Goal: Share content: Share content

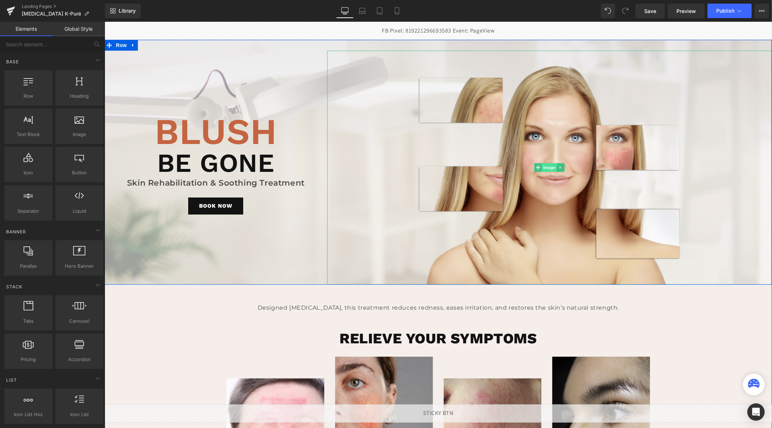
click at [544, 168] on span "Image" at bounding box center [549, 167] width 15 height 9
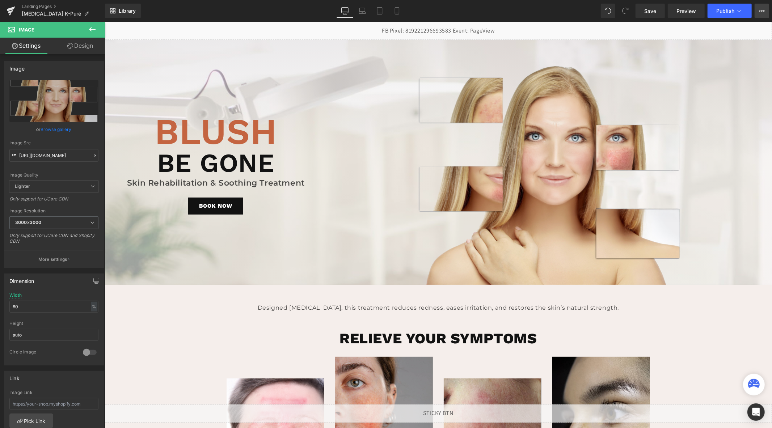
click at [760, 12] on icon at bounding box center [762, 11] width 6 height 6
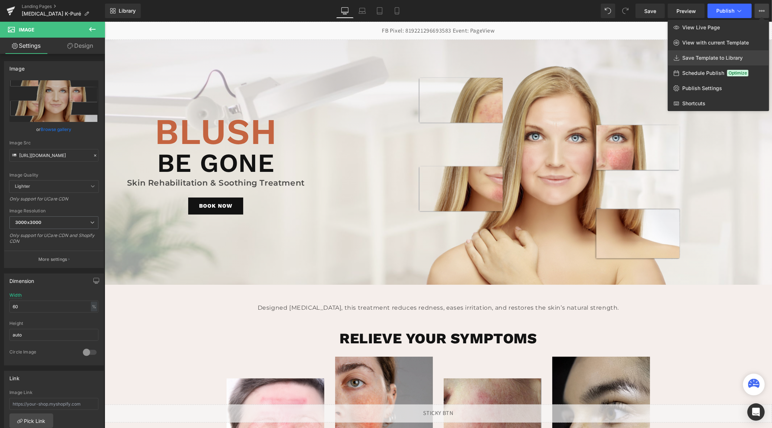
click at [714, 58] on span "Save Template to Library" at bounding box center [712, 58] width 60 height 7
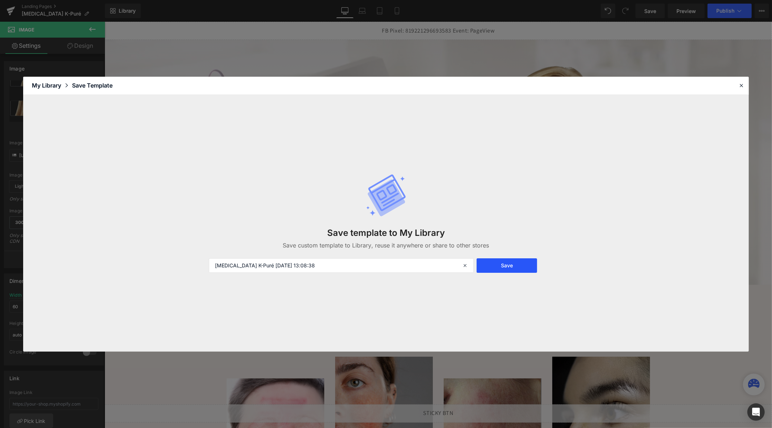
click at [501, 265] on button "Save" at bounding box center [507, 265] width 60 height 14
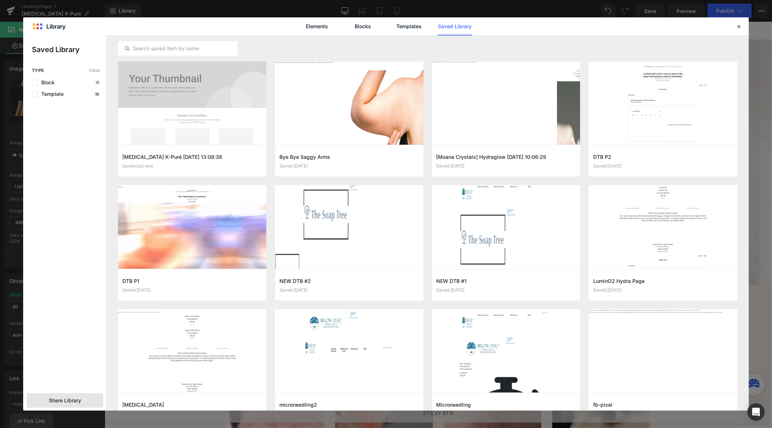
click at [71, 402] on span "Share Library" at bounding box center [65, 400] width 32 height 7
click at [66, 401] on span "Share Library" at bounding box center [65, 400] width 32 height 7
click at [75, 401] on span "Share Library" at bounding box center [65, 400] width 32 height 7
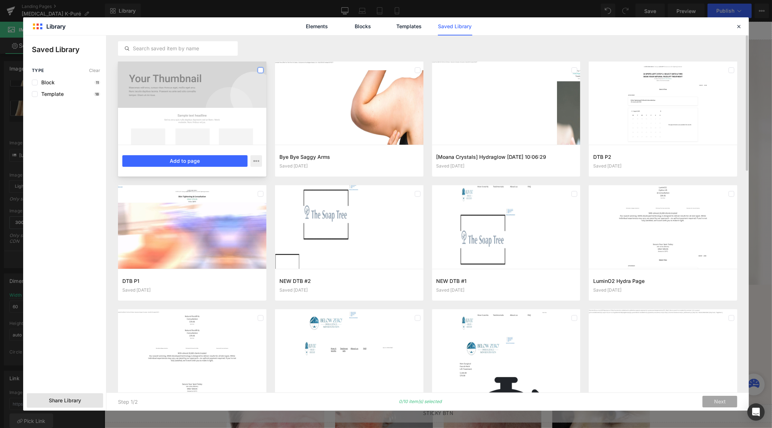
click at [258, 71] on label at bounding box center [261, 70] width 6 height 6
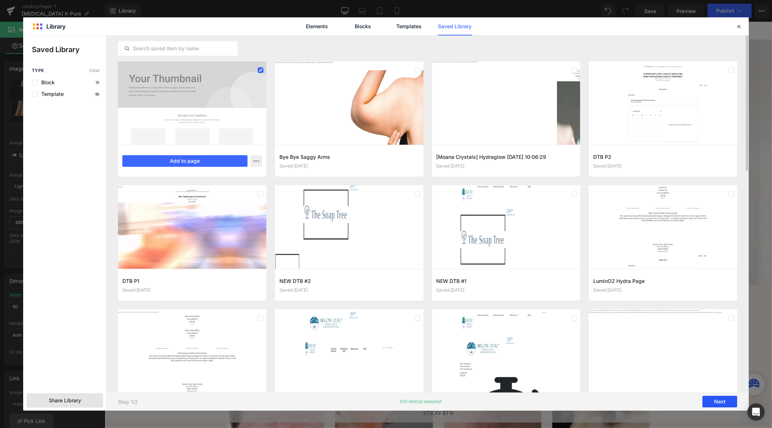
click at [718, 401] on button "Next" at bounding box center [719, 402] width 35 height 12
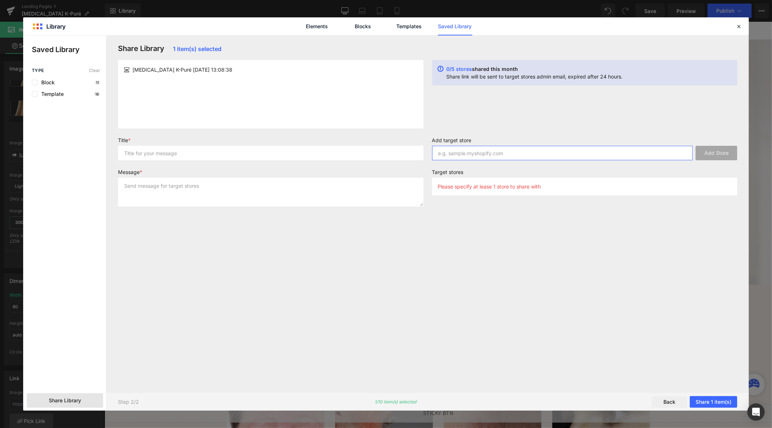
click at [465, 151] on input "text" at bounding box center [562, 153] width 261 height 14
paste input "http://first-touch-beauty.myshopify.com"
type input "http://first-touch-beauty.myshopify.com"
click at [729, 149] on button "Add Store" at bounding box center [716, 153] width 42 height 14
click at [457, 155] on input "http://first-touch-beauty.myshopify.com" at bounding box center [562, 153] width 261 height 14
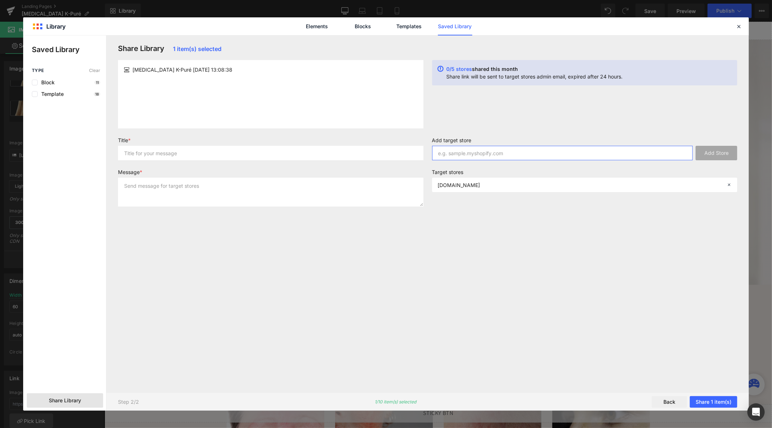
paste input "http://bd11c9.myshopify.com"
type input "http://bd11c9.myshopify.com"
click at [728, 151] on button "Add Store" at bounding box center [716, 153] width 42 height 14
click at [169, 157] on input "text" at bounding box center [270, 153] width 305 height 14
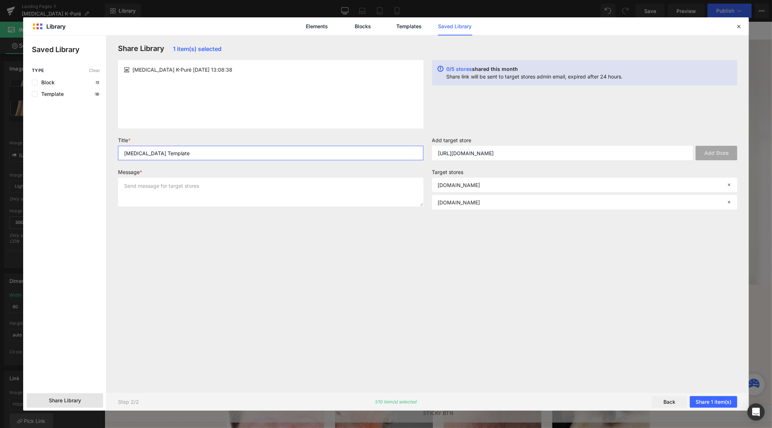
type input "Rosacea Template"
type textarea "Sharing to NNN and FTB"
click at [715, 405] on button "Share 1 item(s)" at bounding box center [713, 402] width 47 height 12
click at [715, 402] on button "Share 1 item(s)" at bounding box center [713, 402] width 47 height 12
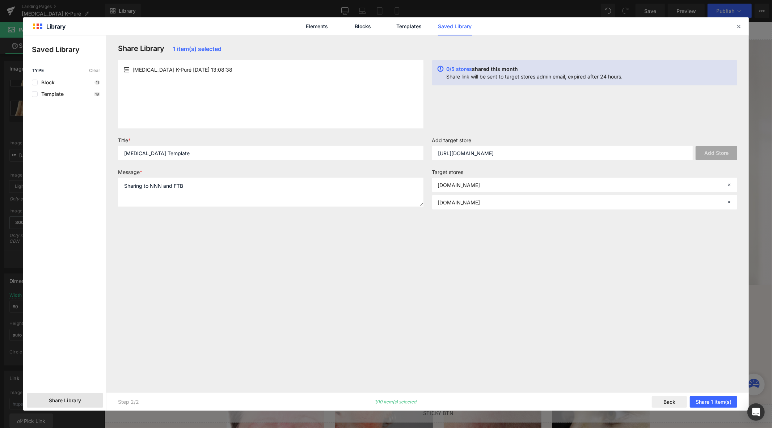
click at [535, 328] on div "Share Library 1 item(s) selected Rosacea K-Puré 2025-09-16 13:08:38 0/5 stores …" at bounding box center [428, 214] width 628 height 340
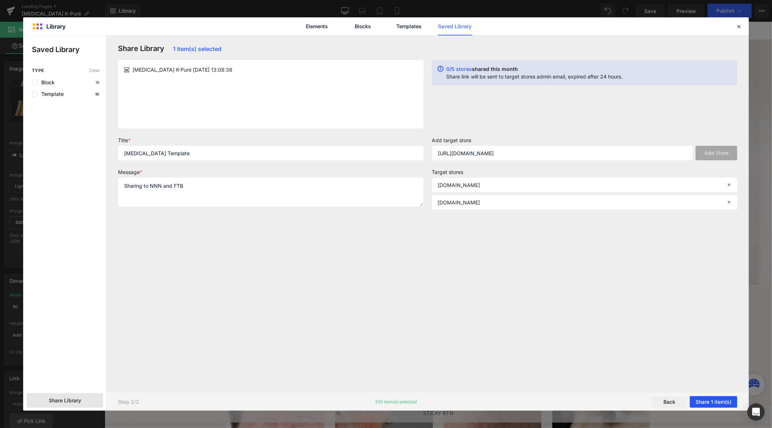
click at [701, 402] on button "Share 1 item(s)" at bounding box center [713, 402] width 47 height 12
click at [669, 402] on button "Back" at bounding box center [669, 402] width 35 height 12
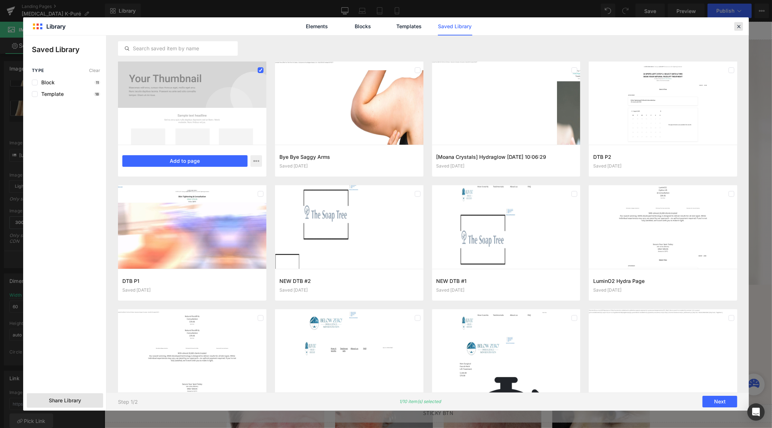
click at [740, 25] on icon at bounding box center [738, 26] width 7 height 7
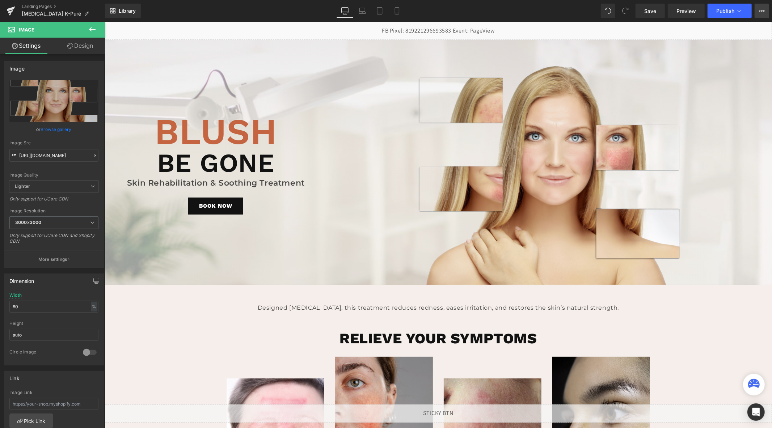
click at [762, 12] on icon at bounding box center [762, 11] width 6 height 6
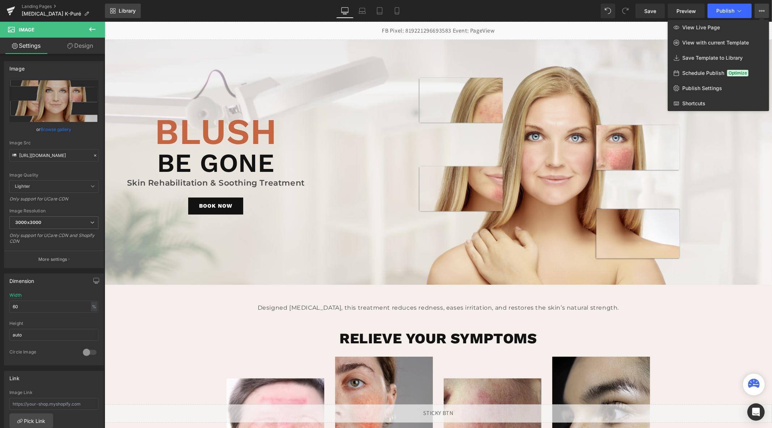
click at [123, 8] on span "Library" at bounding box center [127, 11] width 17 height 7
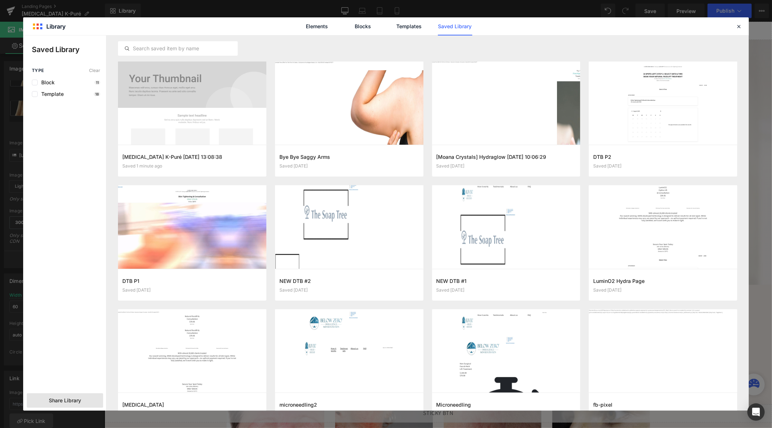
click at [57, 400] on span "Share Library" at bounding box center [65, 400] width 32 height 7
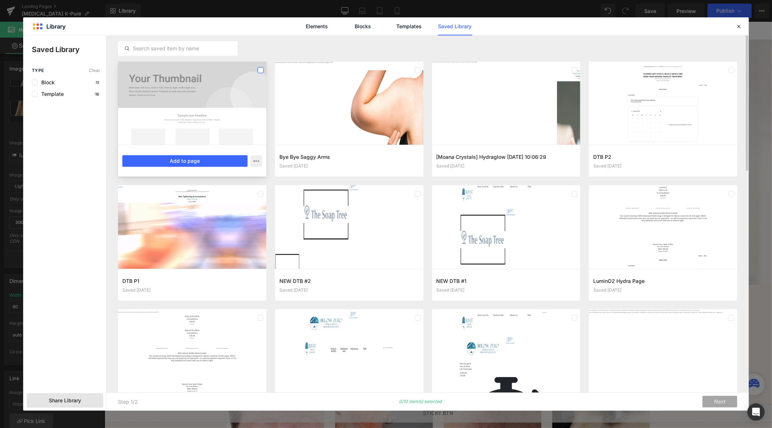
click at [259, 69] on label at bounding box center [261, 70] width 6 height 6
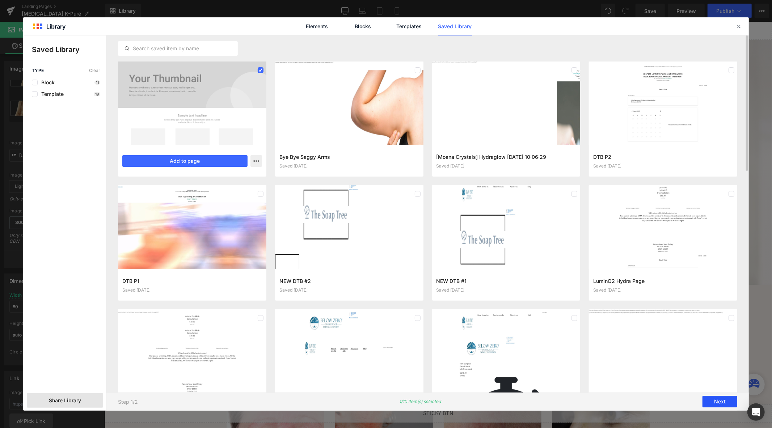
click at [714, 397] on button "Next" at bounding box center [719, 402] width 35 height 12
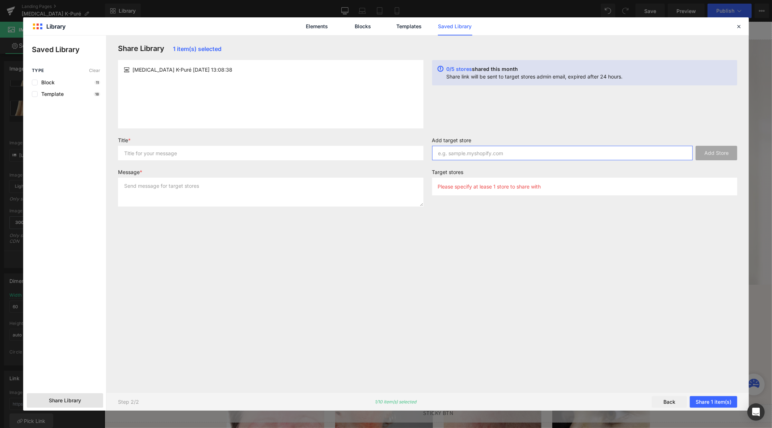
click at [454, 152] on input "text" at bounding box center [562, 153] width 261 height 14
paste input "http://bd11c9.myshopify.com"
type input "http://bd11c9.myshopify.com"
click at [707, 156] on button "Add Store" at bounding box center [716, 153] width 42 height 14
click at [465, 157] on input "http://bd11c9.myshopify.com" at bounding box center [562, 153] width 261 height 14
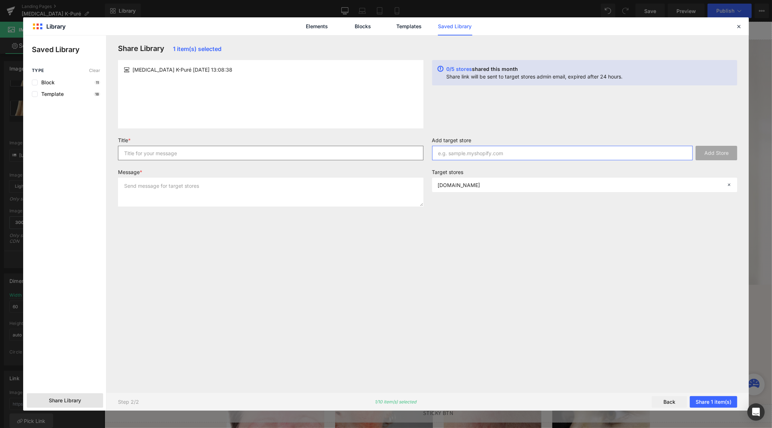
paste input "http://first-touch-beauty.myshopify.com"
type input "http://first-touch-beauty.myshopify.com"
click at [320, 157] on input "text" at bounding box center [270, 153] width 305 height 14
click at [711, 150] on button "Add Store" at bounding box center [716, 153] width 42 height 14
click at [187, 157] on input "text" at bounding box center [270, 153] width 305 height 14
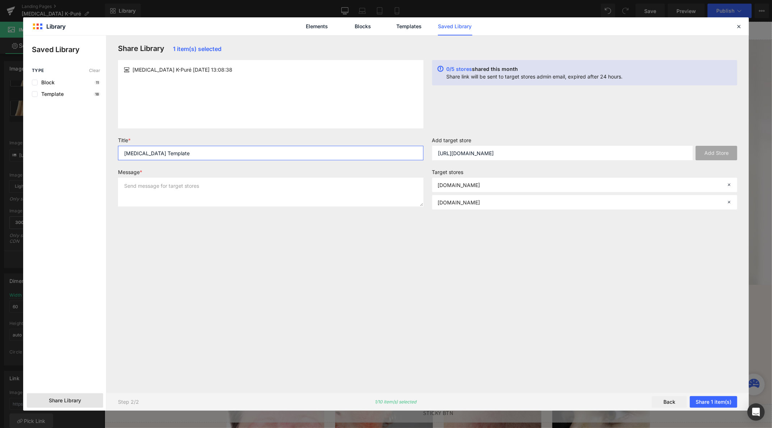
type input "Rosacea Template"
type textarea "Share to FTB and NNN"
click at [707, 402] on button "Share 1 item(s)" at bounding box center [713, 402] width 47 height 12
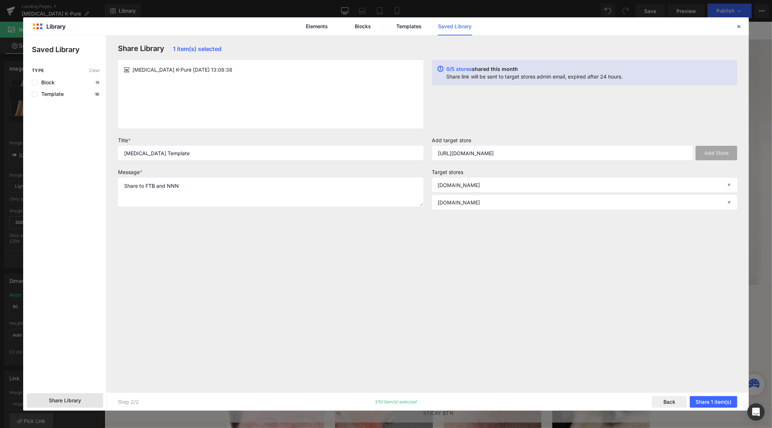
click at [441, 69] on icon at bounding box center [441, 73] width 6 height 14
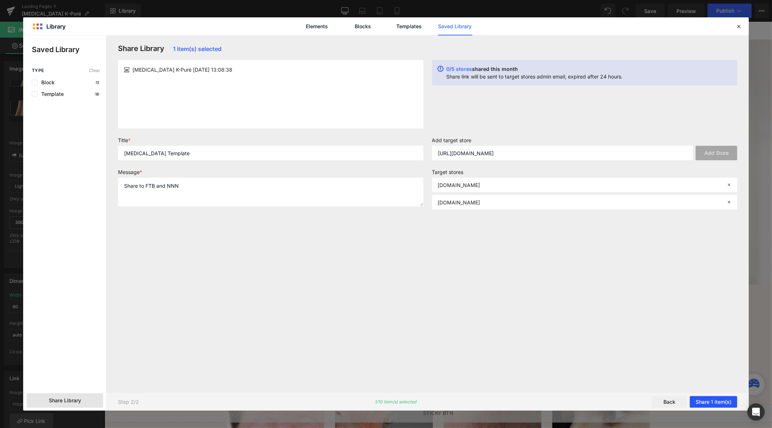
click at [709, 403] on button "Share 1 item(s)" at bounding box center [713, 402] width 47 height 12
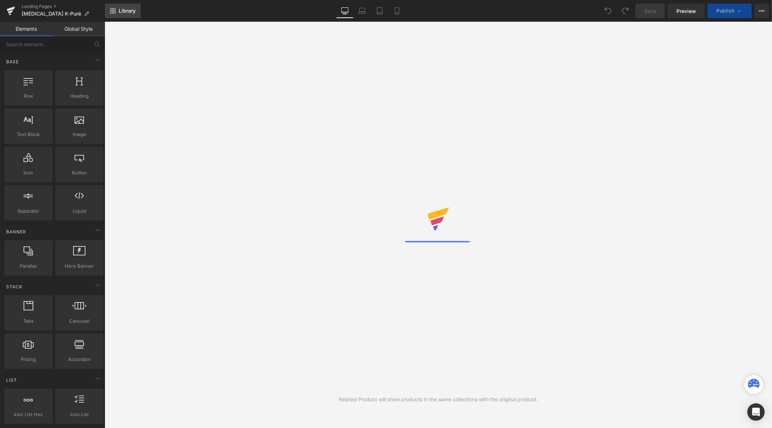
click at [124, 8] on span "Library" at bounding box center [127, 11] width 17 height 7
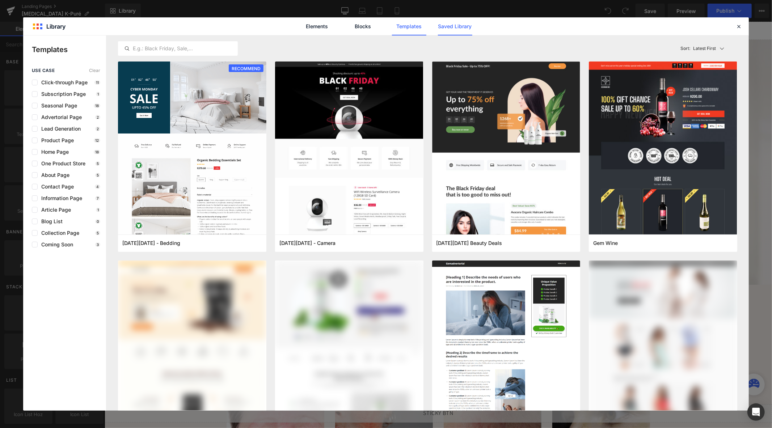
click at [446, 27] on link "Saved Library" at bounding box center [455, 26] width 34 height 18
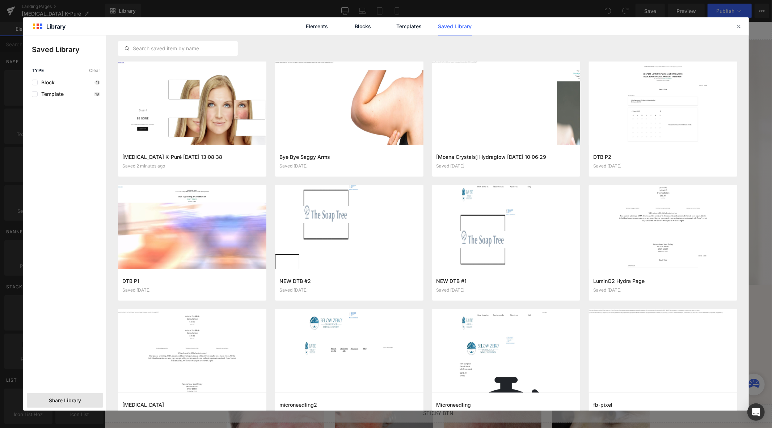
click at [77, 401] on span "Share Library" at bounding box center [65, 400] width 32 height 7
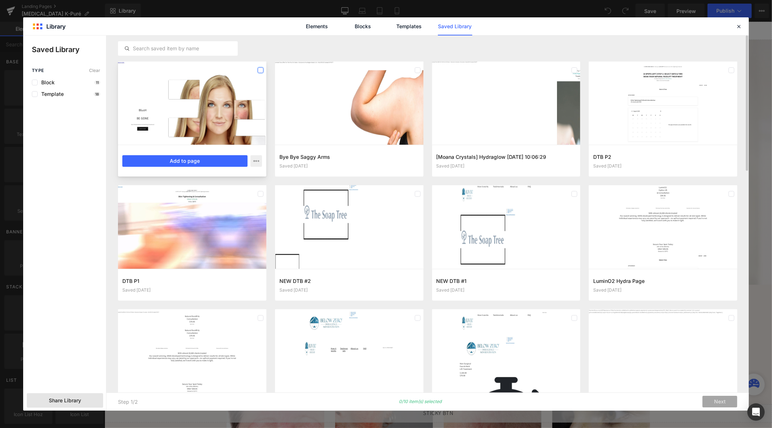
click at [259, 68] on label at bounding box center [261, 70] width 6 height 6
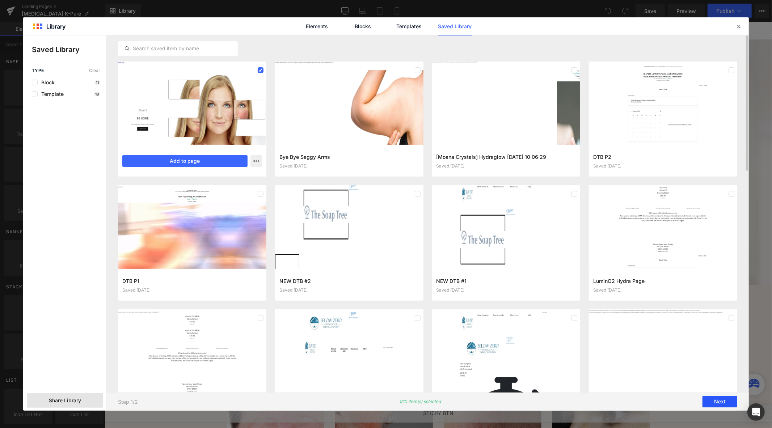
click at [718, 402] on button "Next" at bounding box center [719, 402] width 35 height 12
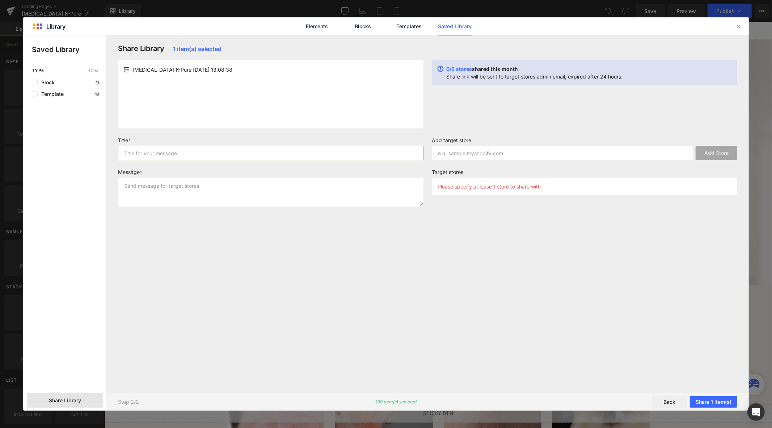
click at [233, 151] on input "text" at bounding box center [270, 153] width 305 height 14
type input "Rosacea Template"
type textarea "Sharing to NNN and FTB"
click at [460, 147] on input "text" at bounding box center [562, 153] width 261 height 14
paste input "bd11c9.myshopify.com"
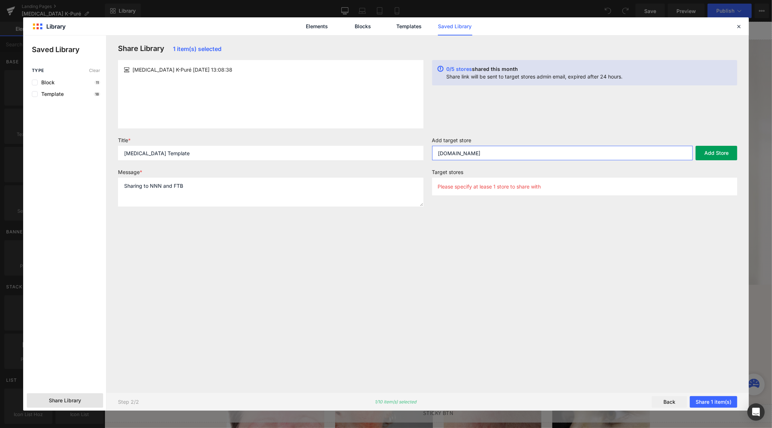
type input "bd11c9.myshopify.com"
drag, startPoint x: 715, startPoint y: 152, endPoint x: 668, endPoint y: 150, distance: 46.7
click at [715, 151] on button "Add Store" at bounding box center [716, 153] width 42 height 14
click at [519, 150] on input "bd11c9.myshopify.com" at bounding box center [562, 153] width 261 height 14
click at [488, 147] on input "text" at bounding box center [562, 153] width 261 height 14
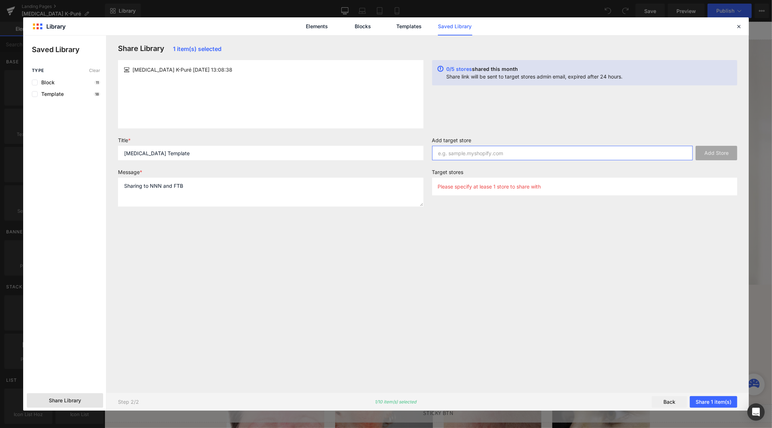
paste input "http://corrective-treatments.myshopify.com"
type input "http://corrective-treatments.myshopify.com"
click at [716, 148] on button "Add Store" at bounding box center [716, 153] width 42 height 14
click at [536, 157] on input "http://corrective-treatments.myshopify.com" at bounding box center [562, 153] width 261 height 14
paste input "http://first-touch-beauty.myshopify.com"
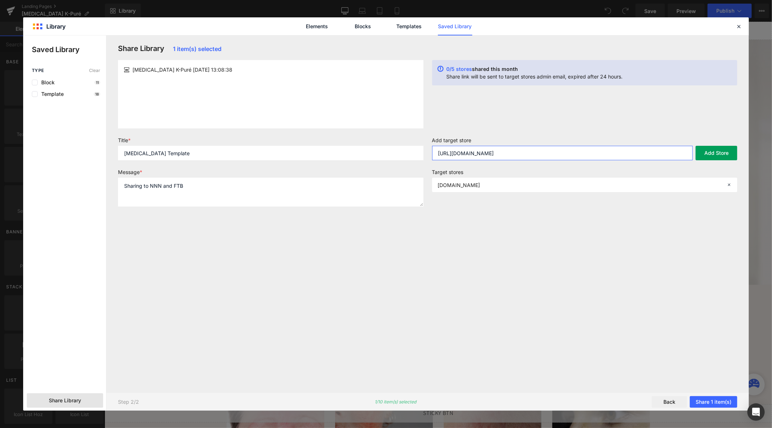
type input "http://first-touch-beauty.myshopify.com"
click at [726, 152] on button "Add Store" at bounding box center [716, 153] width 42 height 14
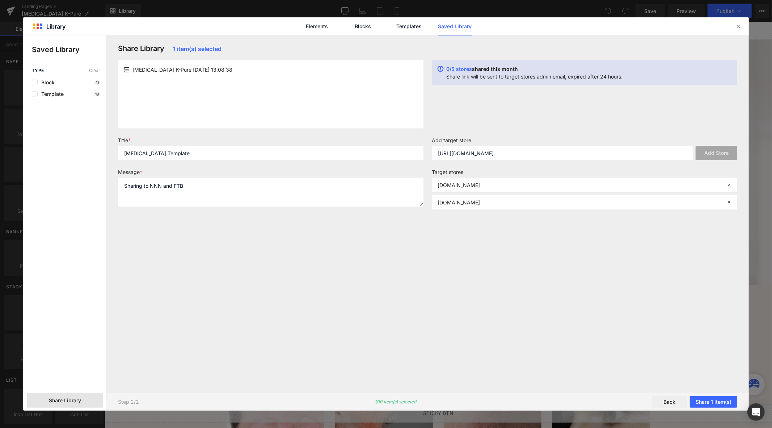
click at [486, 300] on div "Share Library 1 item(s) selected Rosacea K-Puré 2025-09-16 13:08:38 0/5 stores …" at bounding box center [428, 214] width 628 height 340
click at [712, 403] on button "Share 1 item(s)" at bounding box center [713, 402] width 47 height 12
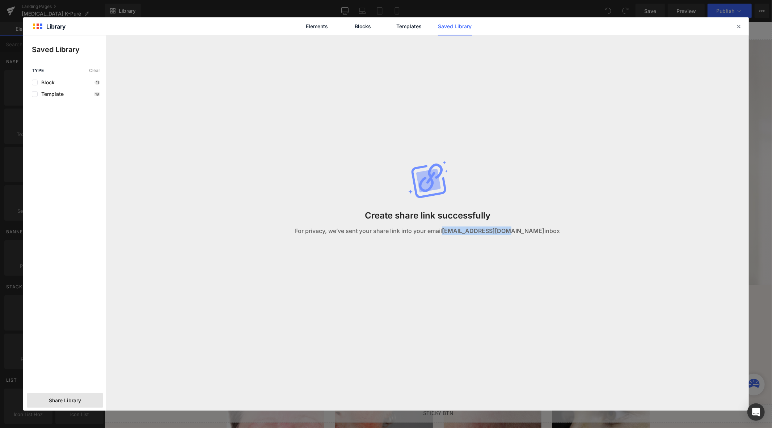
drag, startPoint x: 526, startPoint y: 232, endPoint x: 461, endPoint y: 236, distance: 65.6
click at [461, 236] on div "Create share link successfully For privacy, we’ve sent your share link into you…" at bounding box center [428, 205] width 308 height 340
copy strong "admin@advbeauty.com"
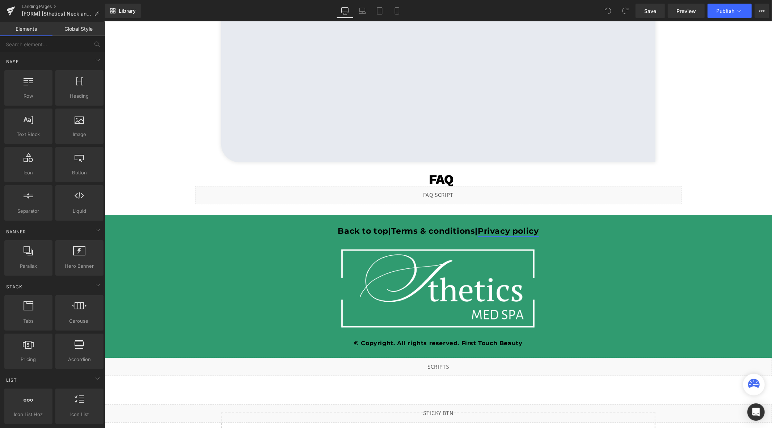
scroll to position [1711, 0]
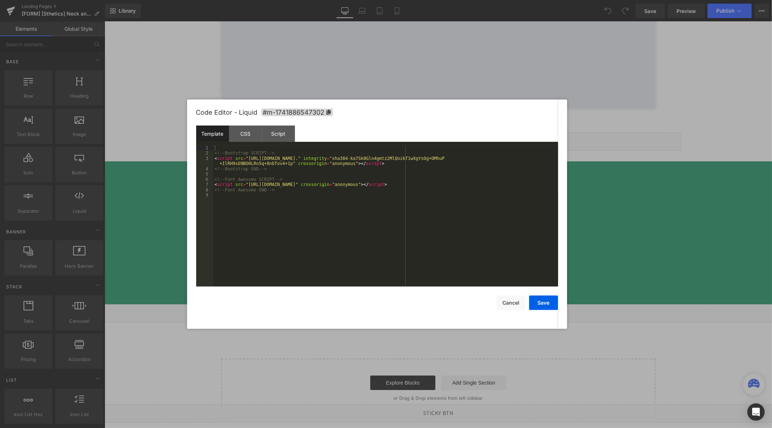
click at [445, 312] on div "Liquid" at bounding box center [437, 313] width 667 height 18
click at [229, 141] on div "Template CSS Script Data" at bounding box center [377, 136] width 362 height 20
click at [241, 136] on div "CSS" at bounding box center [245, 134] width 33 height 16
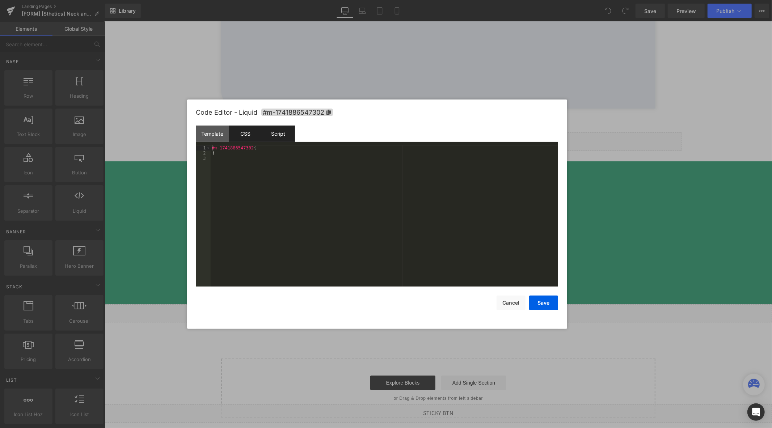
click at [278, 134] on div "Script" at bounding box center [278, 134] width 33 height 16
click at [514, 304] on button "Cancel" at bounding box center [510, 303] width 29 height 14
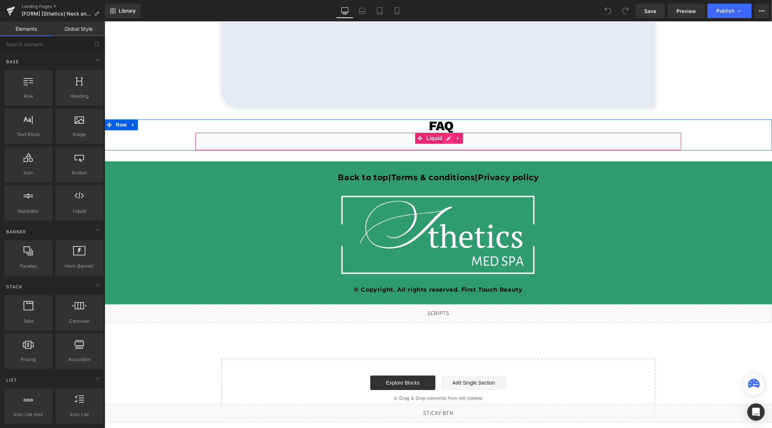
click at [447, 140] on div "Liquid" at bounding box center [438, 141] width 486 height 18
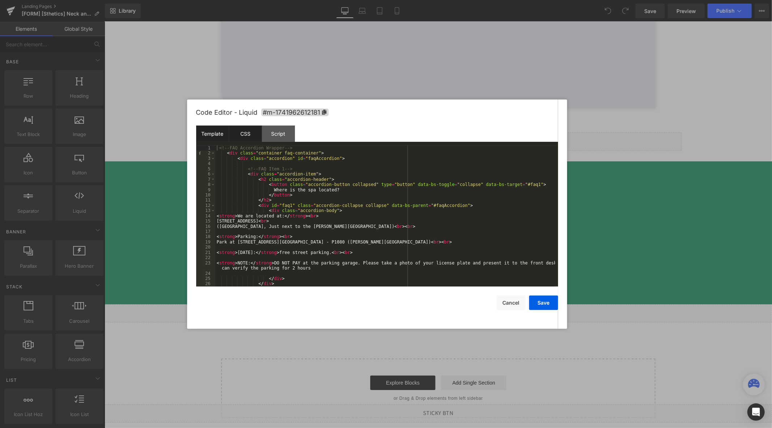
click at [249, 129] on div "CSS" at bounding box center [245, 134] width 33 height 16
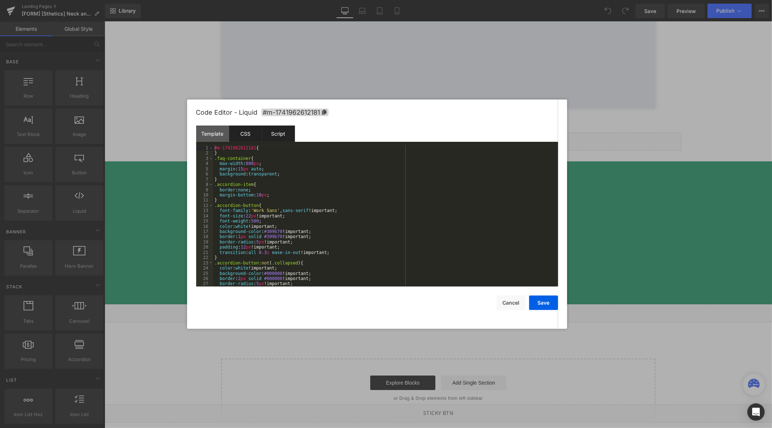
click at [287, 131] on div "Script" at bounding box center [278, 134] width 33 height 16
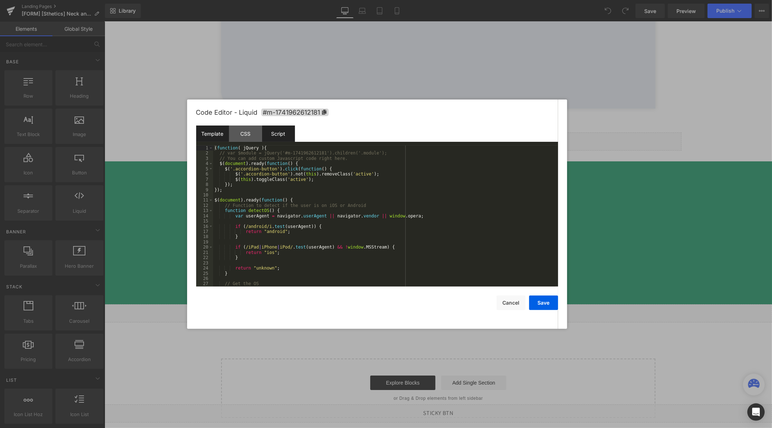
click at [203, 130] on div "Template" at bounding box center [212, 134] width 33 height 16
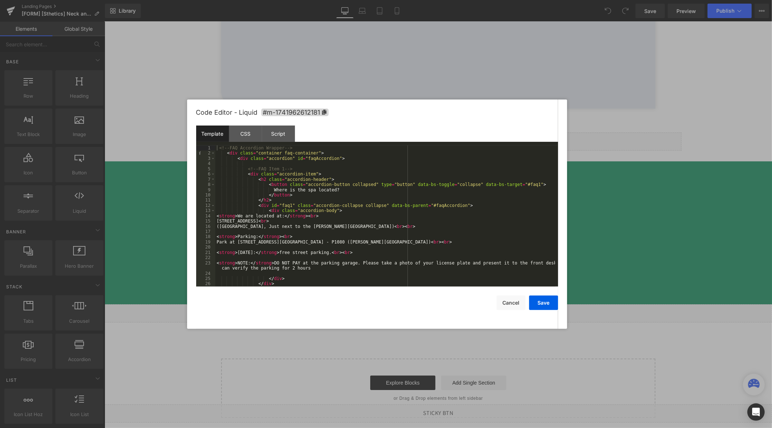
click at [386, 194] on div "<!-- FAQ Accordion Wrapper --> < div class = "container faq-container" > < div …" at bounding box center [385, 221] width 340 height 152
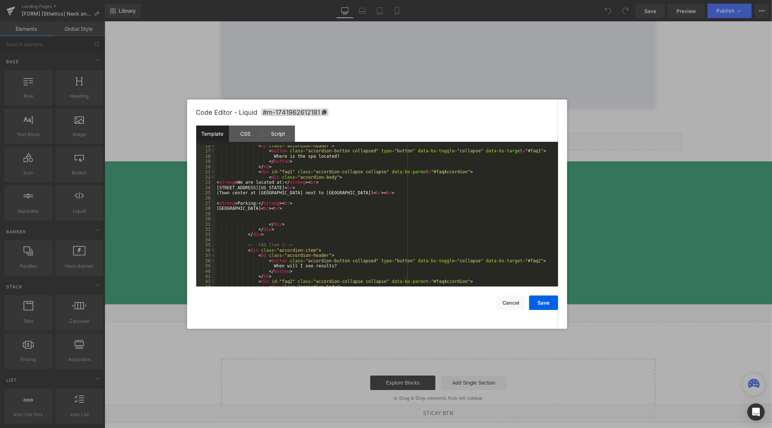
scroll to position [72, 0]
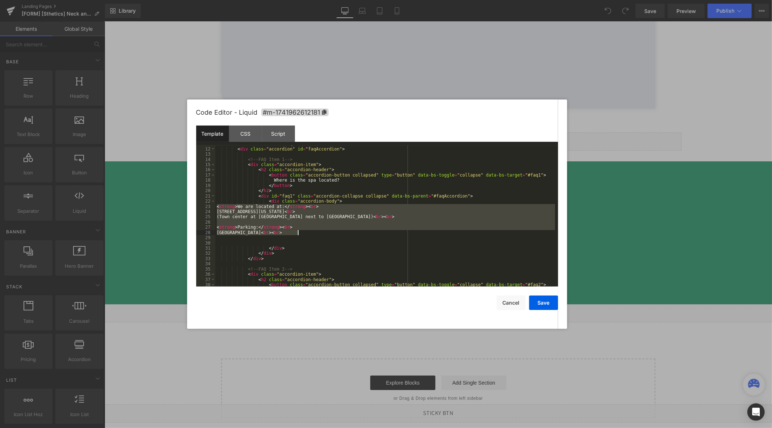
drag, startPoint x: 215, startPoint y: 207, endPoint x: 300, endPoint y: 233, distance: 88.0
click at [300, 233] on div "< div class = "container faq-container" > < div class = "accordion" id = "faqAc…" at bounding box center [385, 217] width 340 height 152
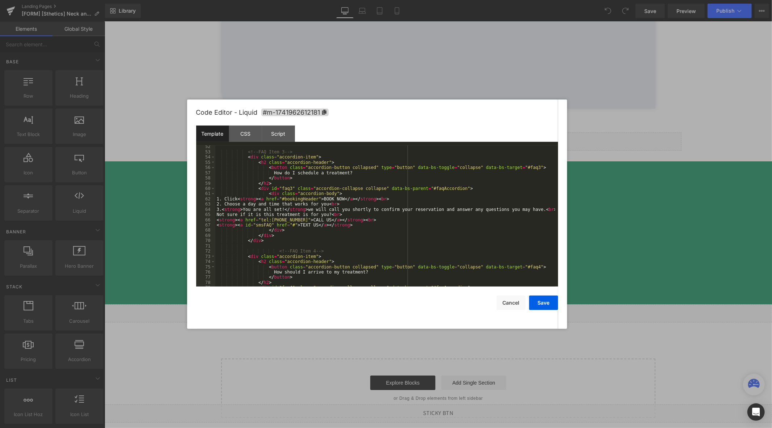
scroll to position [288, 0]
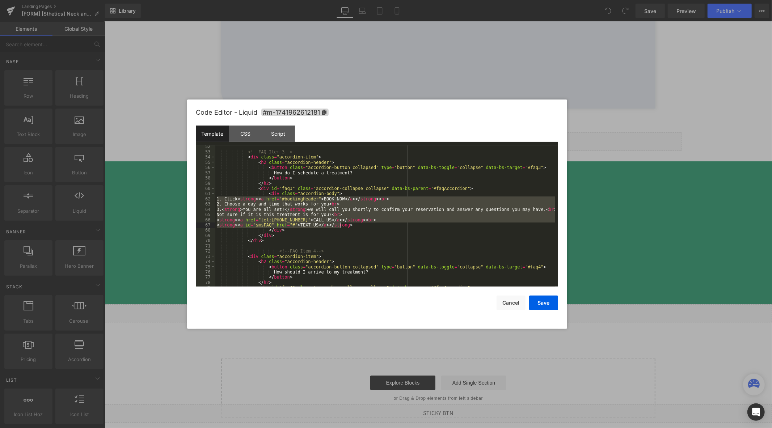
drag, startPoint x: 216, startPoint y: 200, endPoint x: 341, endPoint y: 226, distance: 127.9
click at [341, 226] on div "<!-- FAQ Item 3 --> < div class = "accordion-item" > < h2 class = "accordion-he…" at bounding box center [385, 220] width 340 height 152
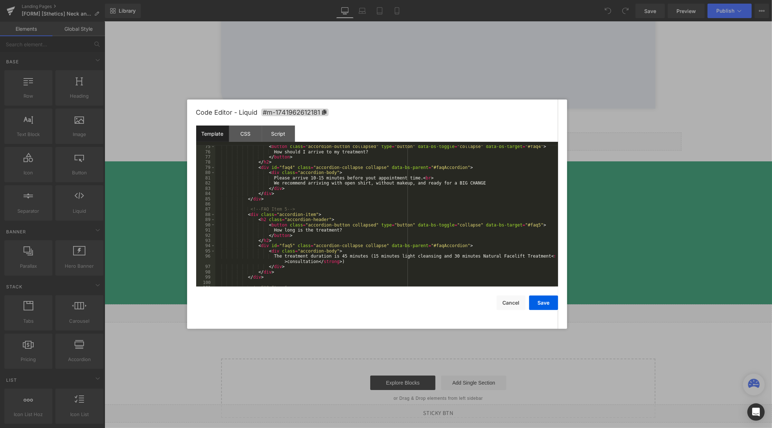
scroll to position [433, 0]
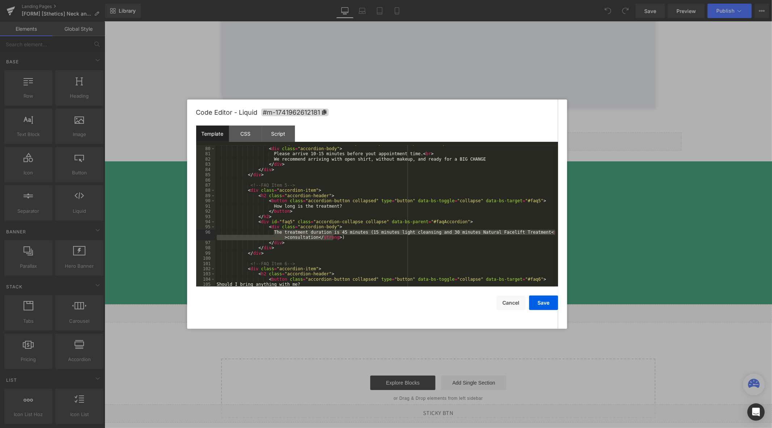
drag, startPoint x: 339, startPoint y: 240, endPoint x: 274, endPoint y: 233, distance: 65.4
click at [274, 233] on div "< div id = "faq4" class = "accordion-collapse collapse" data-bs-parent = "#faqA…" at bounding box center [385, 217] width 340 height 152
click at [346, 237] on div "< div id = "faq4" class = "accordion-collapse collapse" data-bs-parent = "#faqA…" at bounding box center [385, 215] width 340 height 141
drag, startPoint x: 344, startPoint y: 238, endPoint x: 274, endPoint y: 233, distance: 71.1
click at [274, 233] on div "< div id = "faq4" class = "accordion-collapse collapse" data-bs-parent = "#faqA…" at bounding box center [385, 217] width 340 height 152
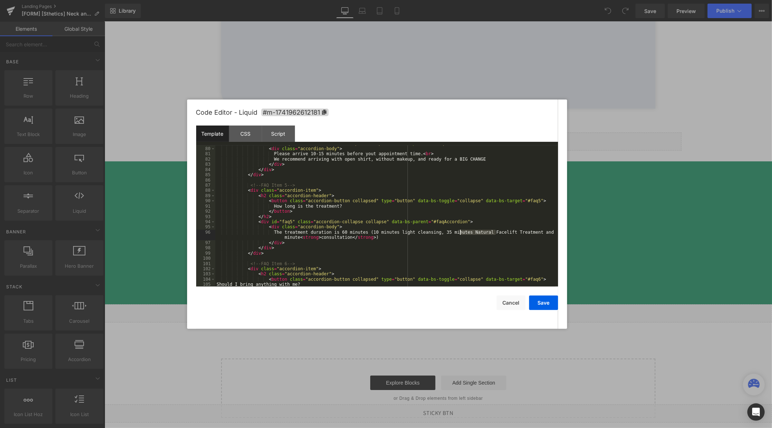
drag, startPoint x: 495, startPoint y: 232, endPoint x: 460, endPoint y: 233, distance: 35.1
click at [460, 233] on div "< div id = "faq4" class = "accordion-collapse collapse" data-bs-parent = "#faqA…" at bounding box center [385, 217] width 340 height 152
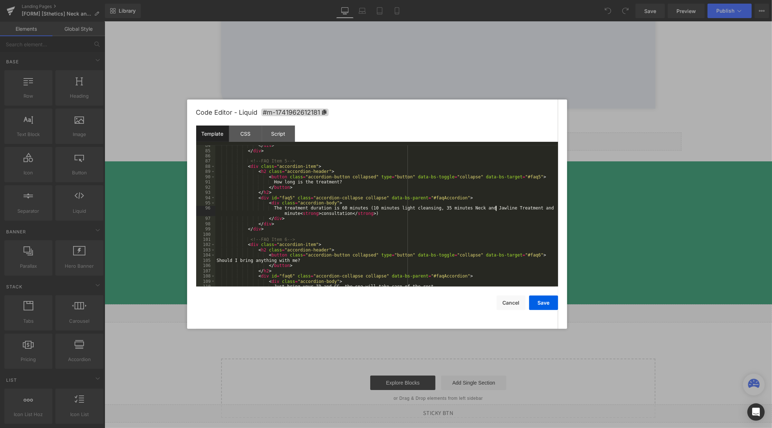
scroll to position [523, 0]
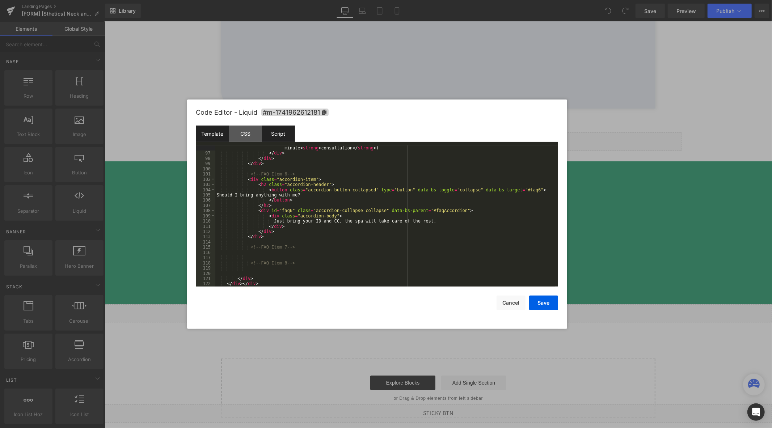
click at [280, 137] on div "Script" at bounding box center [278, 134] width 33 height 16
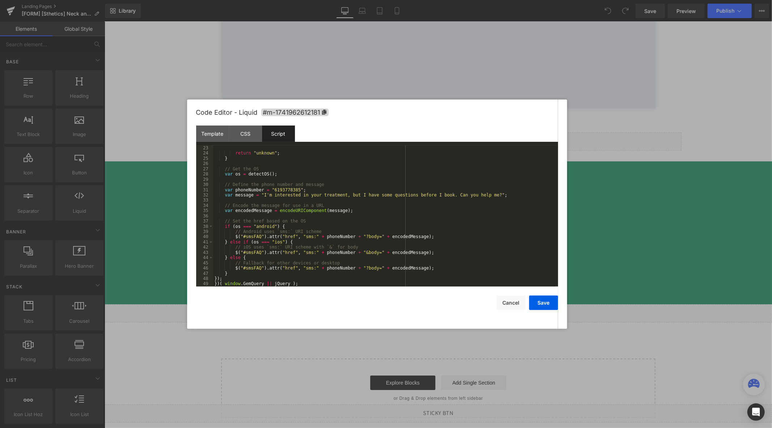
scroll to position [0, 0]
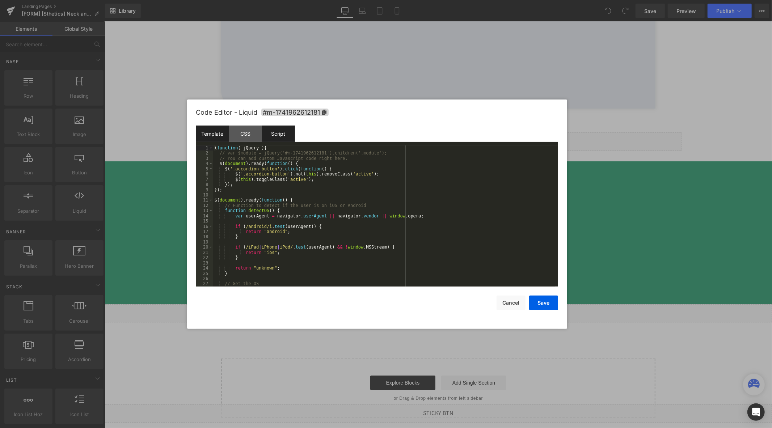
click at [212, 139] on div "Template" at bounding box center [212, 134] width 33 height 16
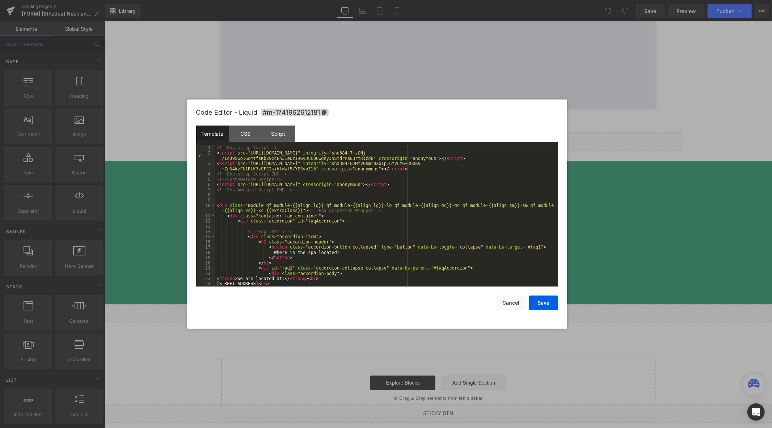
scroll to position [96, 0]
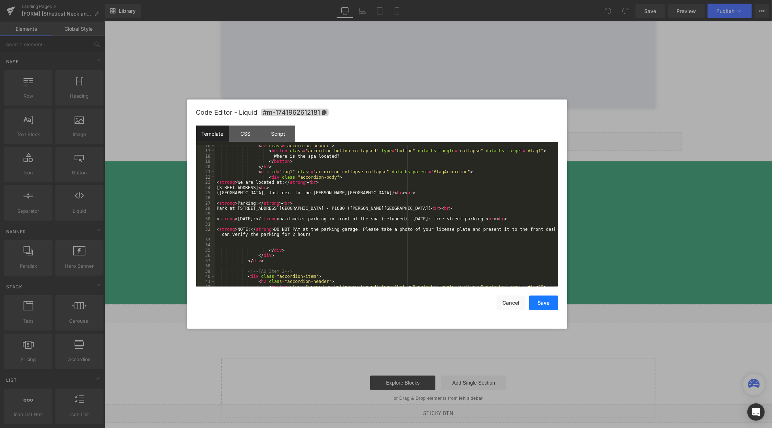
click at [546, 304] on button "Save" at bounding box center [543, 303] width 29 height 14
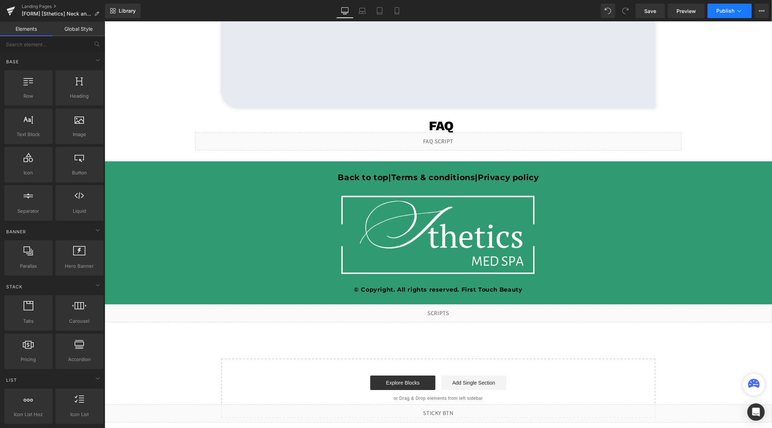
click at [727, 9] on span "Publish" at bounding box center [725, 11] width 18 height 6
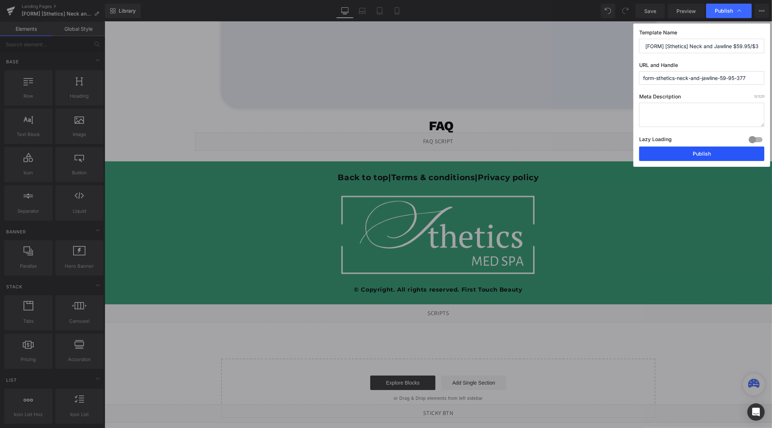
click at [690, 153] on button "Publish" at bounding box center [701, 154] width 125 height 14
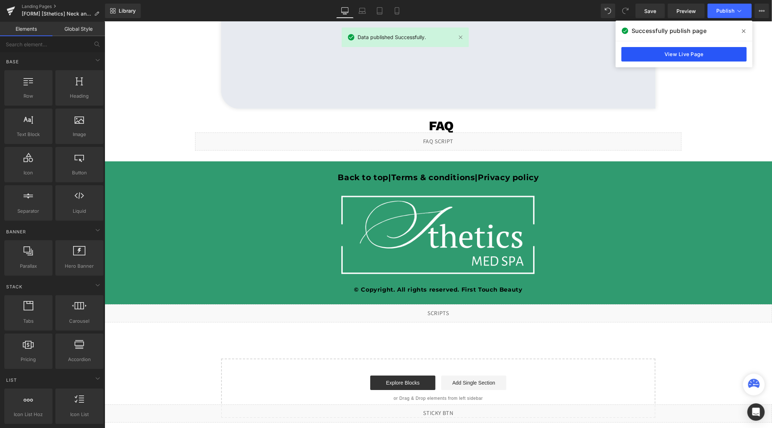
click at [654, 57] on link "View Live Page" at bounding box center [683, 54] width 125 height 14
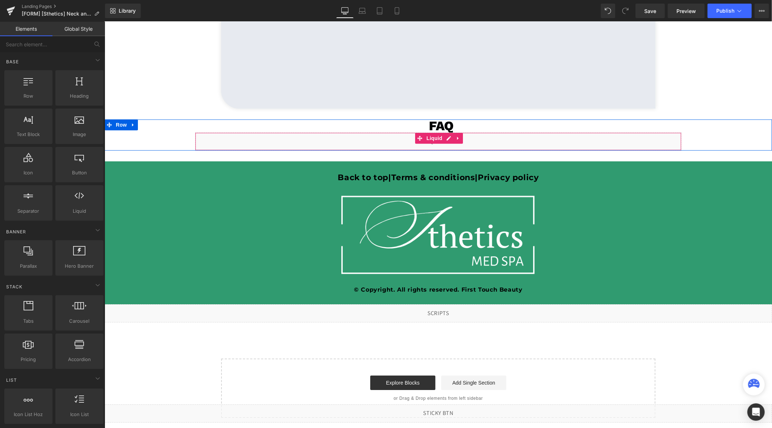
click at [446, 140] on div "Liquid" at bounding box center [438, 141] width 486 height 18
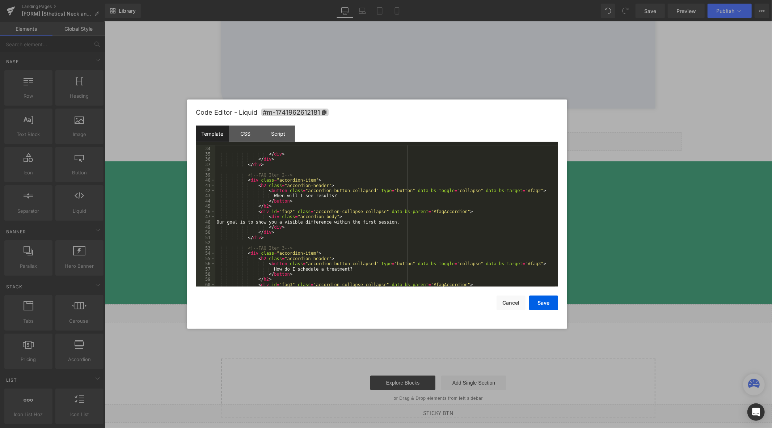
scroll to position [288, 0]
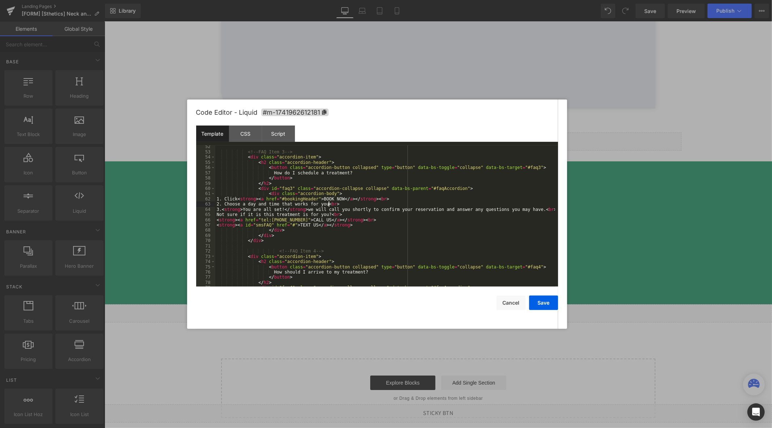
click at [450, 204] on div "<!-- FAQ Item 3 --> < div class = "accordion-item" > < h2 class = "accordion-he…" at bounding box center [385, 220] width 340 height 152
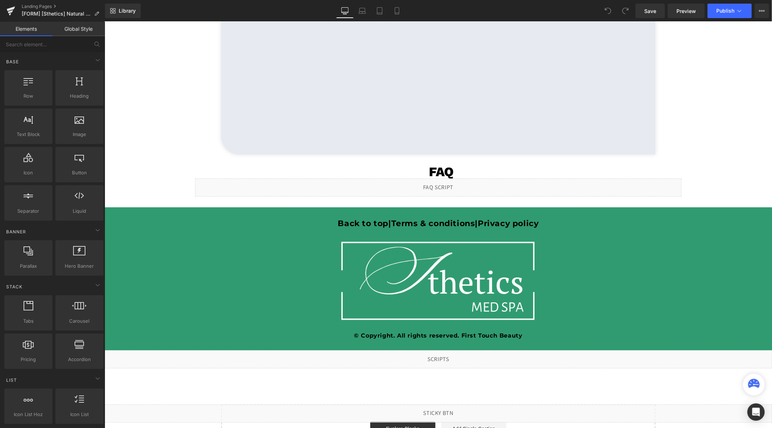
scroll to position [1630, 0]
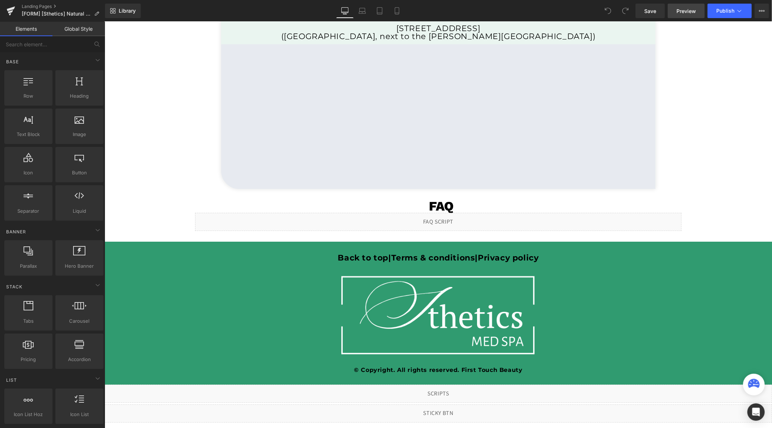
click at [682, 9] on span "Preview" at bounding box center [686, 11] width 20 height 8
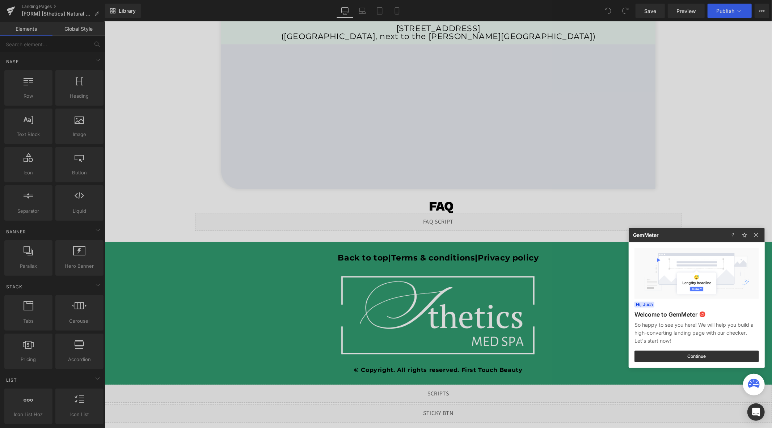
click at [158, 132] on div at bounding box center [386, 214] width 772 height 428
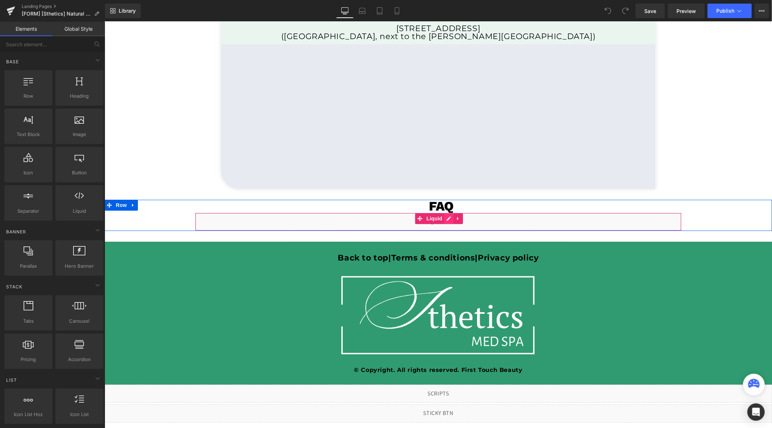
click at [444, 220] on div "Liquid" at bounding box center [438, 221] width 486 height 18
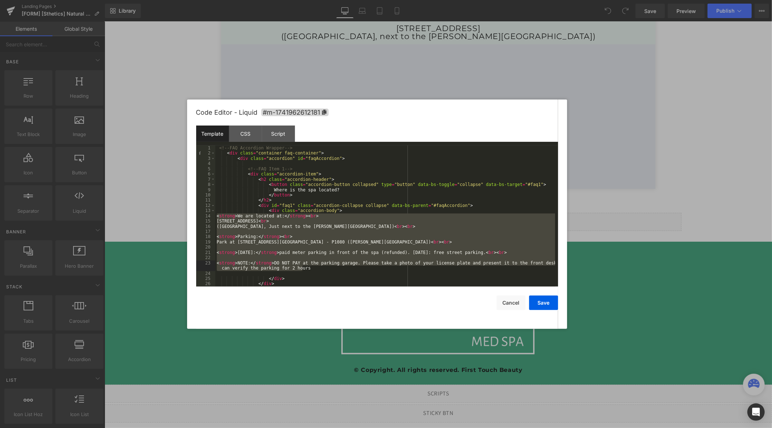
drag, startPoint x: 216, startPoint y: 217, endPoint x: 304, endPoint y: 268, distance: 101.3
click at [304, 268] on div "<!-- FAQ Accordion Wrapper --> < div class = "container faq-container" > < div …" at bounding box center [385, 221] width 340 height 152
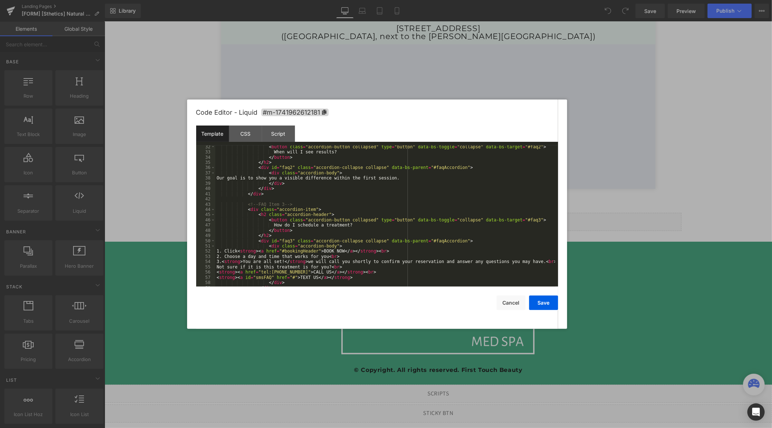
scroll to position [216, 0]
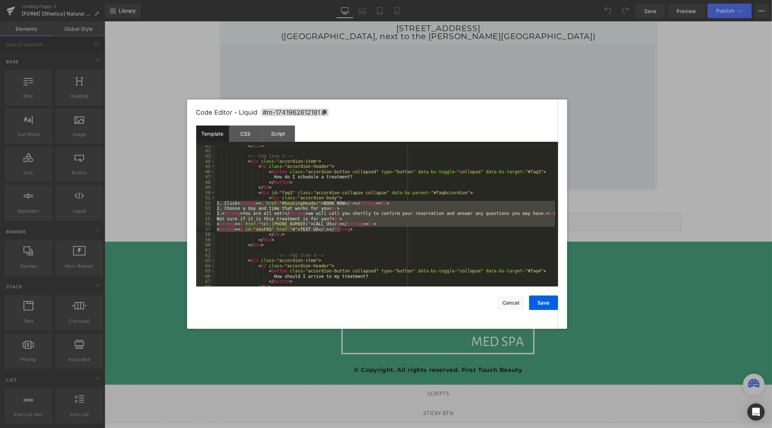
drag, startPoint x: 216, startPoint y: 203, endPoint x: 342, endPoint y: 229, distance: 128.5
click at [342, 229] on div "</ div > <!-- FAQ Item 3 --> < div class = "accordion-item" > < h2 class = "acc…" at bounding box center [385, 219] width 340 height 152
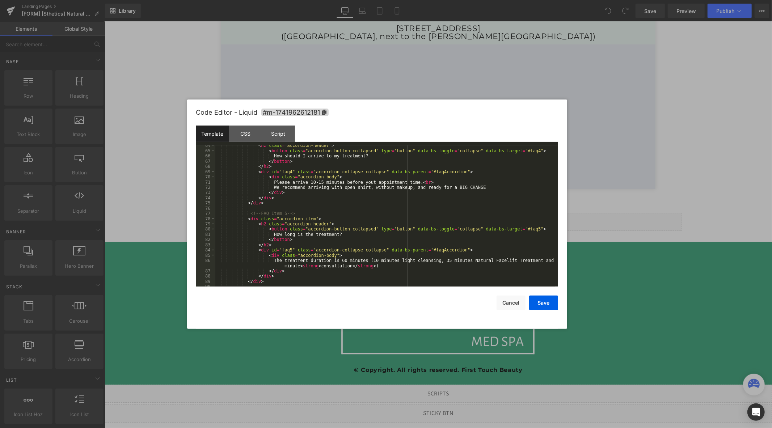
scroll to position [361, 0]
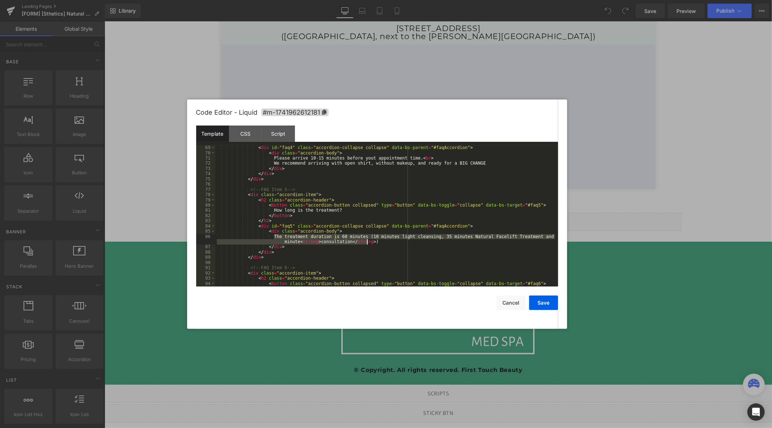
drag, startPoint x: 274, startPoint y: 237, endPoint x: 369, endPoint y: 243, distance: 96.1
click at [369, 243] on div "< div id = "faq4" class = "accordion-collapse collapse" data-bs-parent = "#faqA…" at bounding box center [385, 221] width 340 height 152
drag, startPoint x: 280, startPoint y: 135, endPoint x: 283, endPoint y: 135, distance: 3.7
click at [280, 135] on div "Script" at bounding box center [278, 134] width 33 height 16
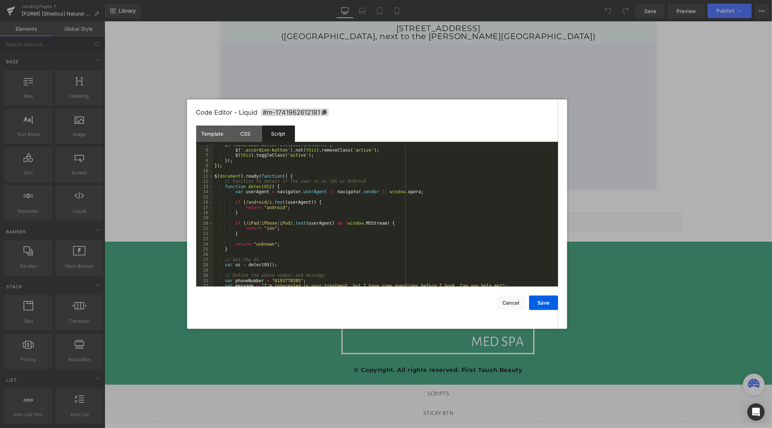
scroll to position [72, 0]
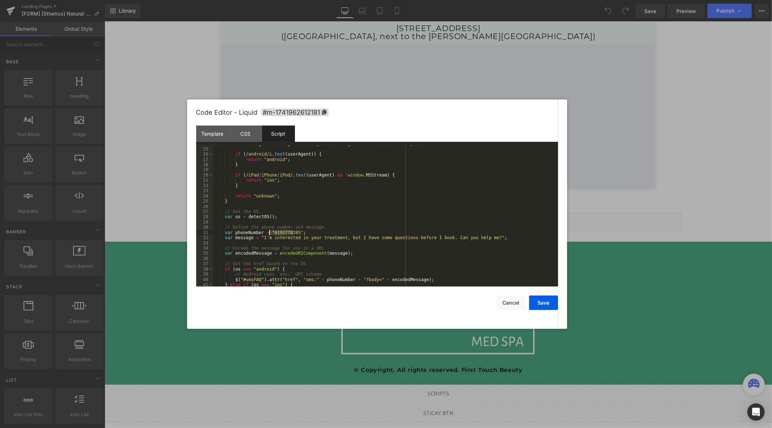
drag, startPoint x: 294, startPoint y: 234, endPoint x: 270, endPoint y: 233, distance: 23.9
click at [270, 233] on div "var userAgent = navigator . userAgent || navigator . vendor || window . opera ;…" at bounding box center [384, 217] width 342 height 152
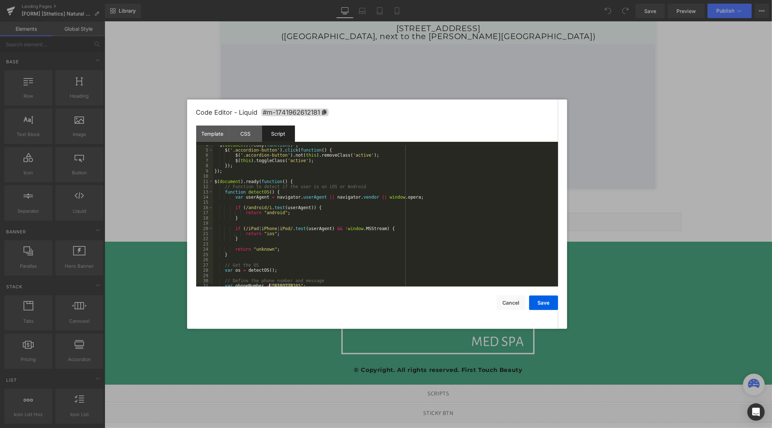
scroll to position [0, 0]
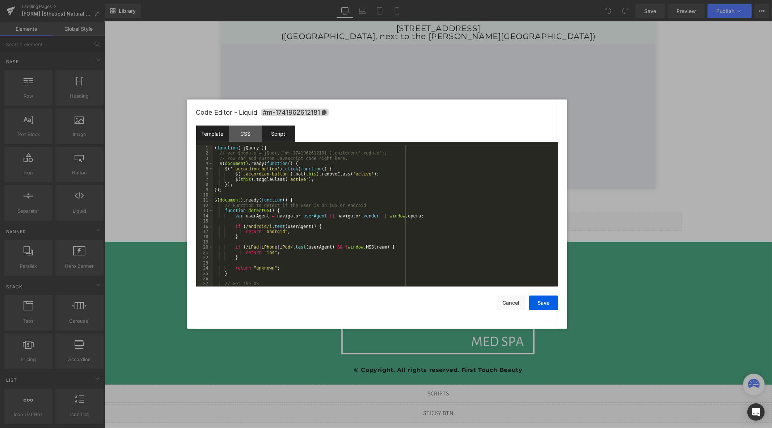
click at [215, 132] on div "Template" at bounding box center [212, 134] width 33 height 16
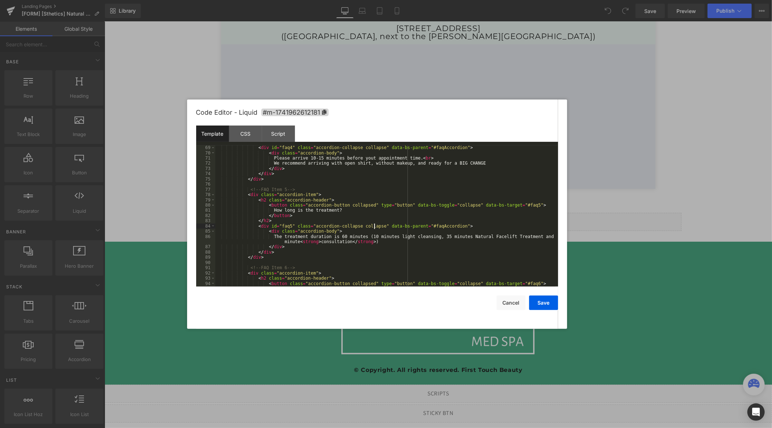
click at [373, 228] on div "< div id = "faq4" class = "accordion-collapse collapse" data-bs-parent = "#faqA…" at bounding box center [385, 221] width 340 height 152
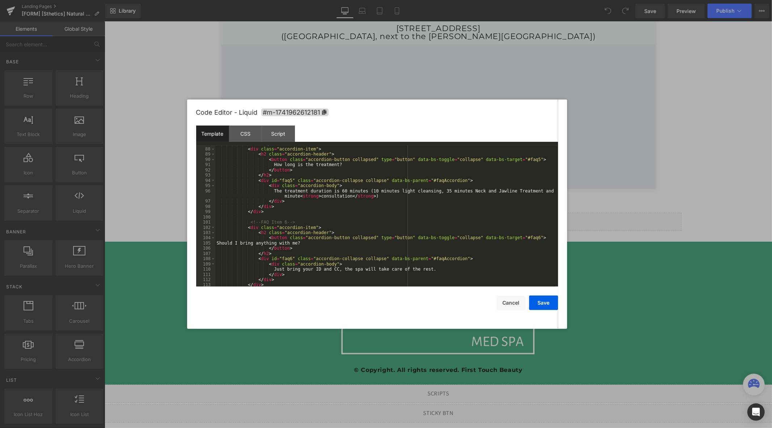
scroll to position [474, 0]
drag, startPoint x: 495, startPoint y: 192, endPoint x: 461, endPoint y: 193, distance: 34.0
click at [461, 193] on div "<!-- FAQ Item 5 --> < div class = "accordion-item" > < h2 class = "accordion-he…" at bounding box center [385, 217] width 340 height 152
drag, startPoint x: 541, startPoint y: 300, endPoint x: 549, endPoint y: 296, distance: 8.9
click at [541, 299] on button "Save" at bounding box center [543, 303] width 29 height 14
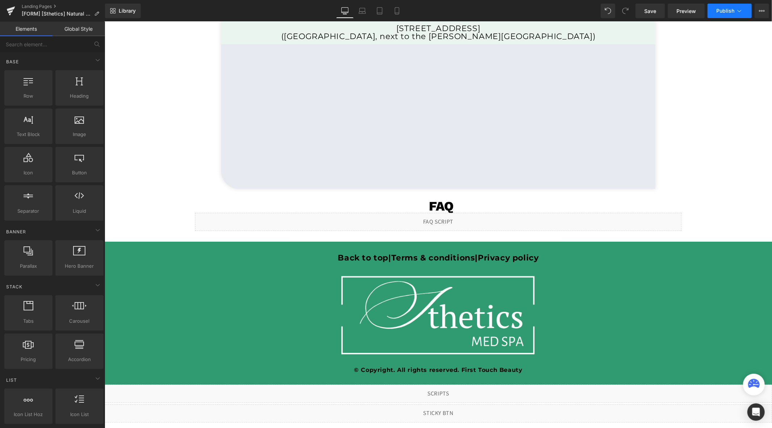
click at [727, 8] on span "Publish" at bounding box center [725, 11] width 18 height 6
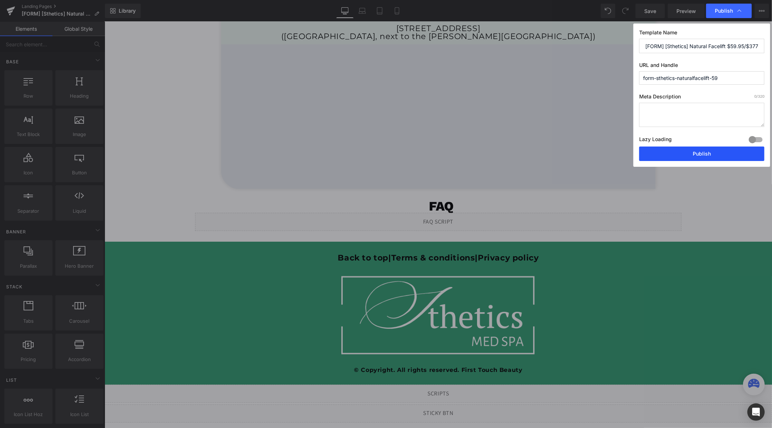
click at [683, 154] on button "Publish" at bounding box center [701, 154] width 125 height 14
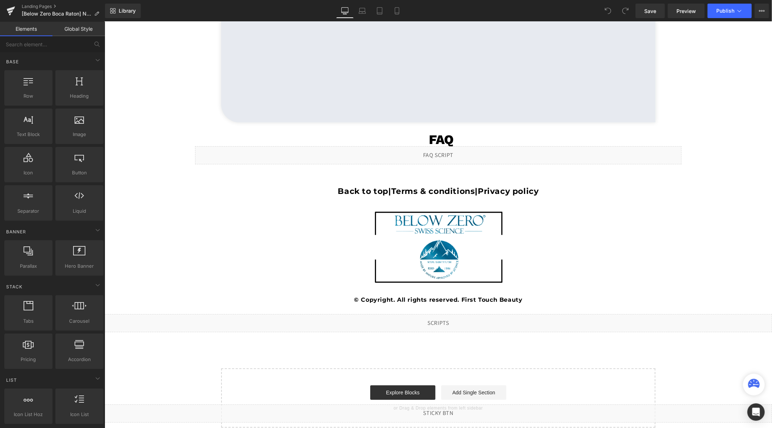
scroll to position [1695, 0]
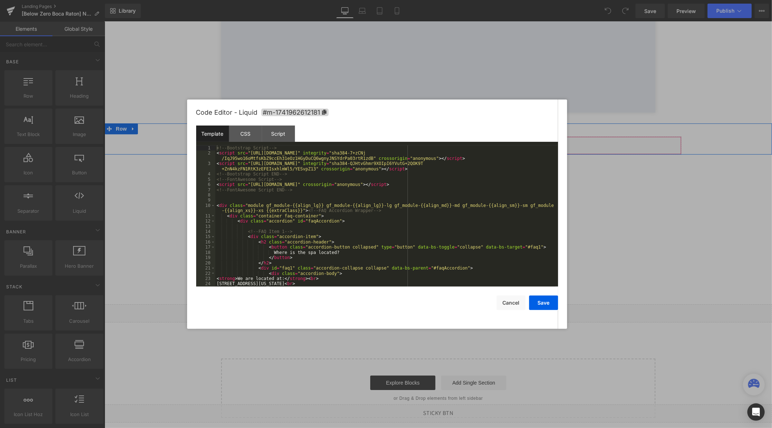
click at [447, 141] on div "Liquid" at bounding box center [438, 145] width 486 height 18
click at [625, 180] on div at bounding box center [386, 214] width 772 height 428
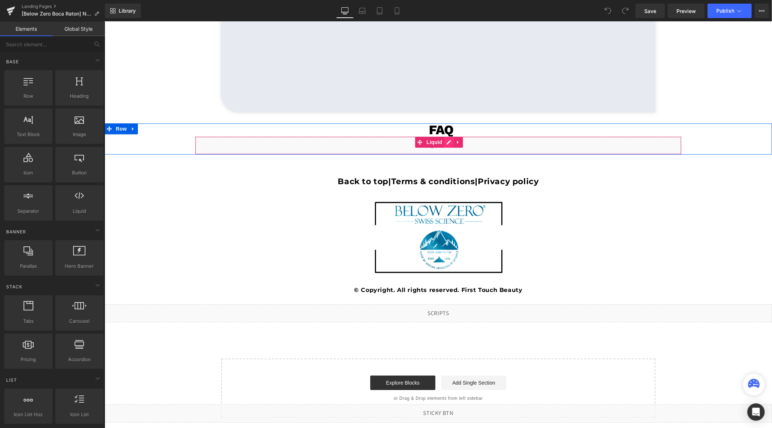
click at [447, 143] on div "Liquid" at bounding box center [438, 145] width 486 height 18
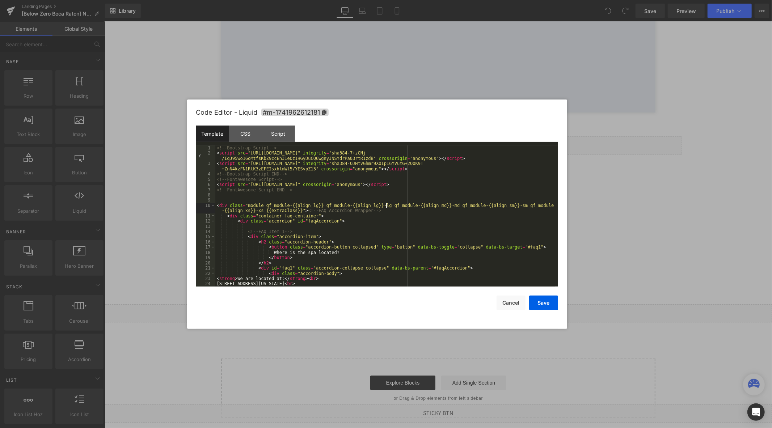
click at [386, 205] on div "<!-- Bootstrap Script --> < script src = "[URL][DOMAIN_NAME]" integrity = "sha3…" at bounding box center [385, 221] width 340 height 152
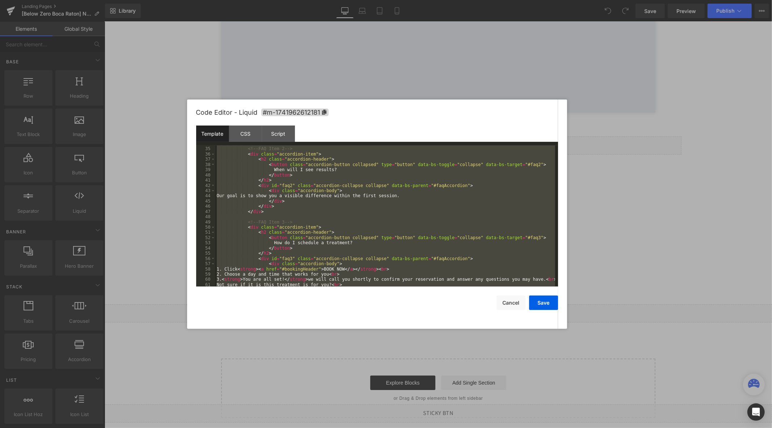
scroll to position [288, 0]
